Goal: Transaction & Acquisition: Book appointment/travel/reservation

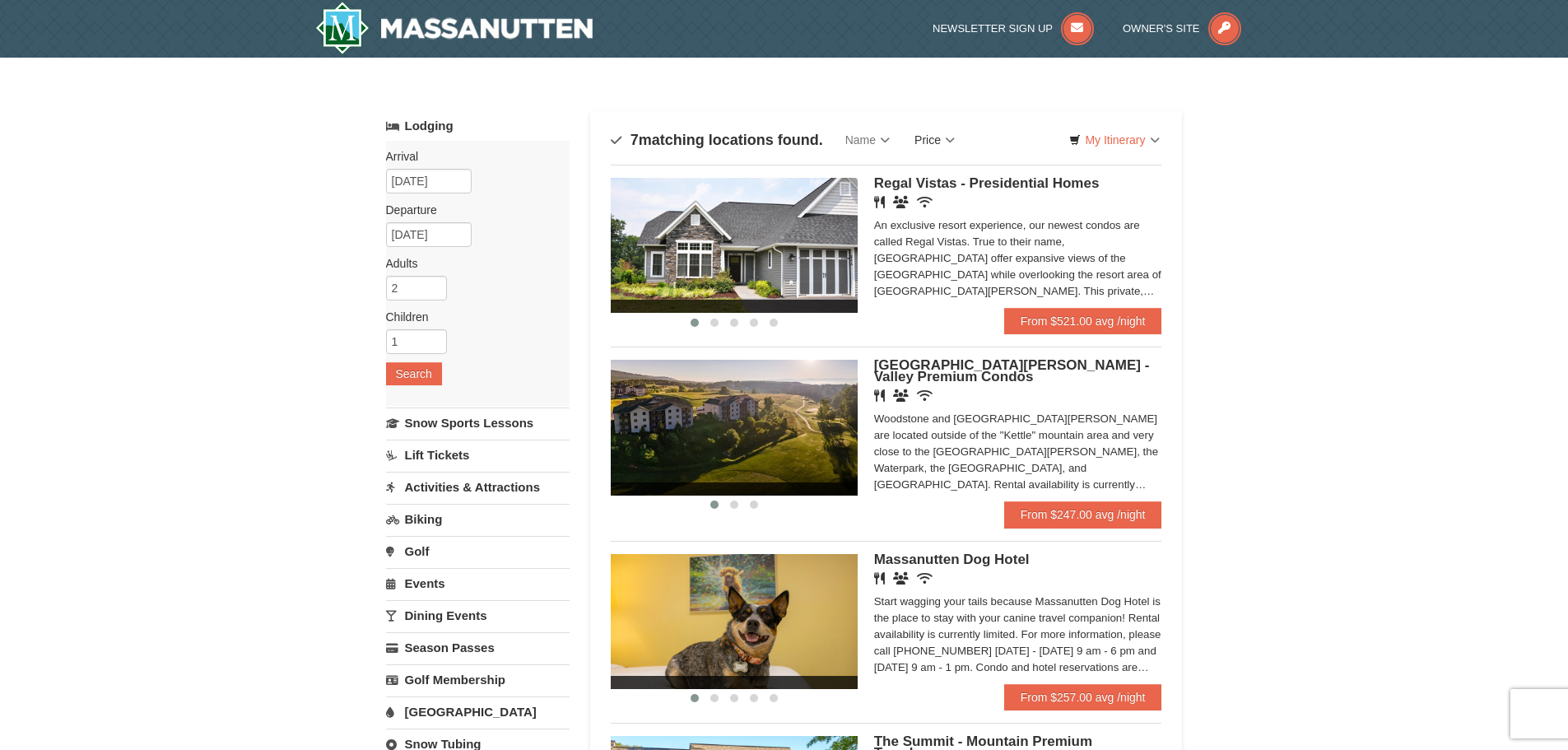
click at [926, 130] on link "Price" at bounding box center [935, 140] width 65 height 33
click at [946, 175] on link "Price (Low to High)" at bounding box center [969, 174] width 132 height 22
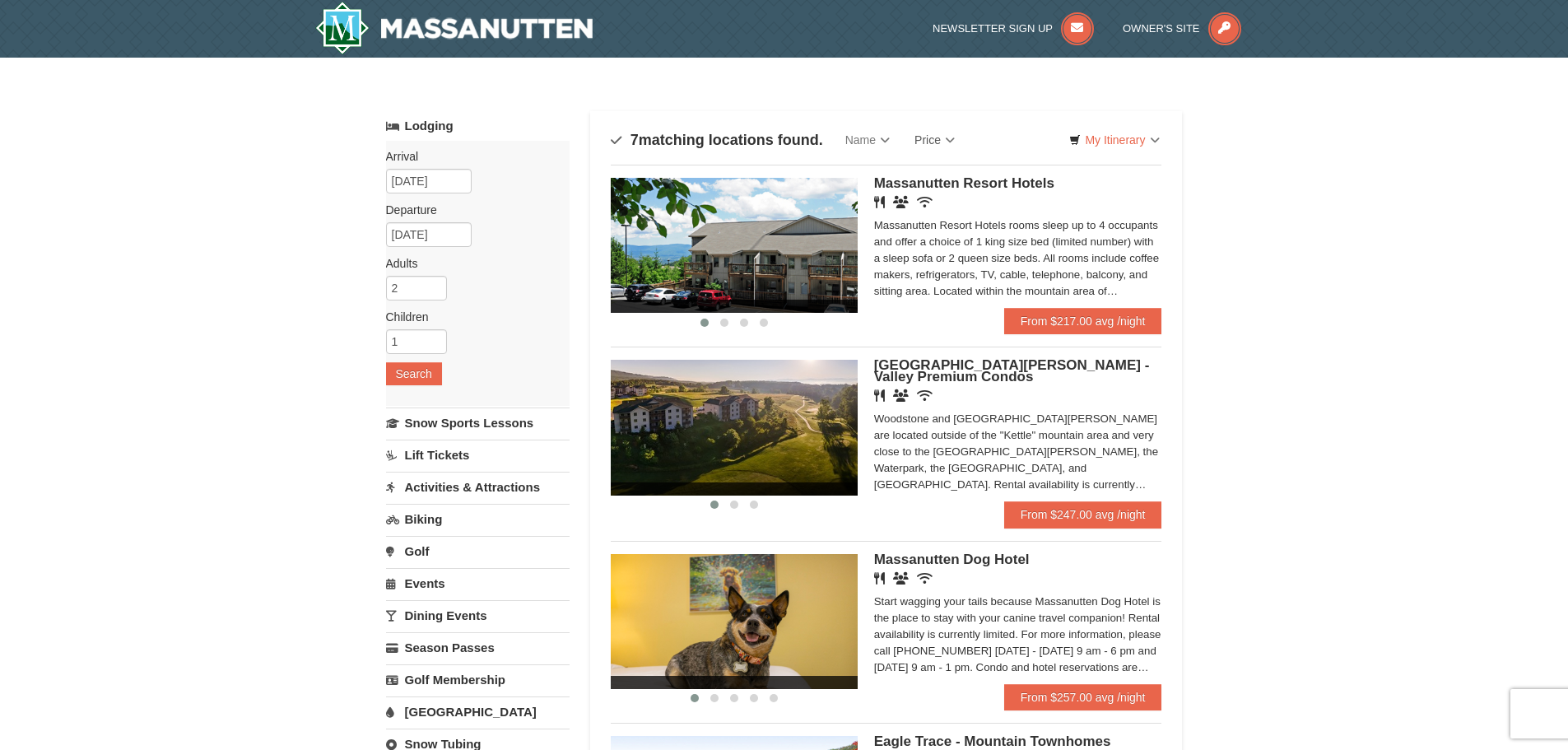
click at [783, 273] on img at bounding box center [734, 246] width 247 height 135
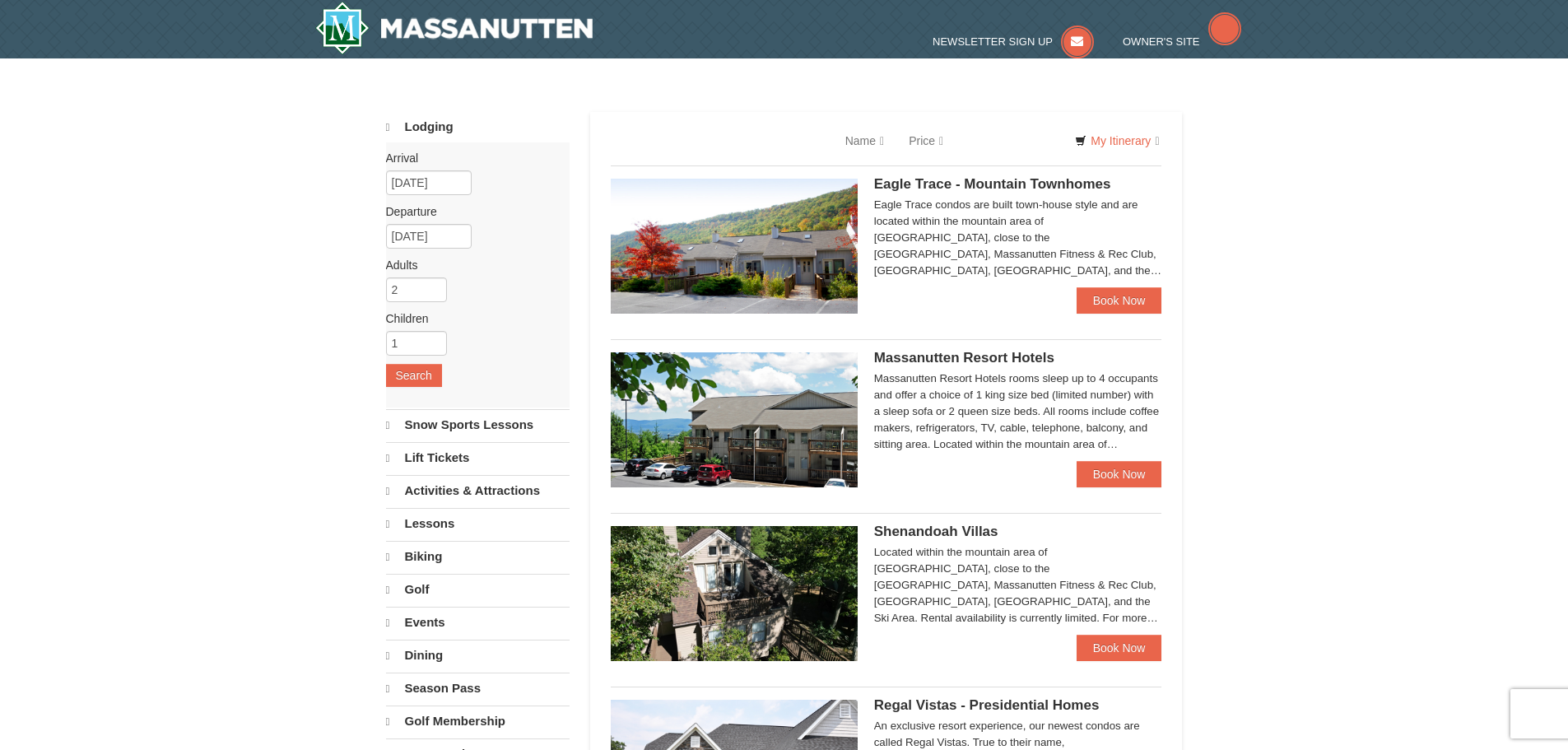
select select "10"
